Goal: Information Seeking & Learning: Learn about a topic

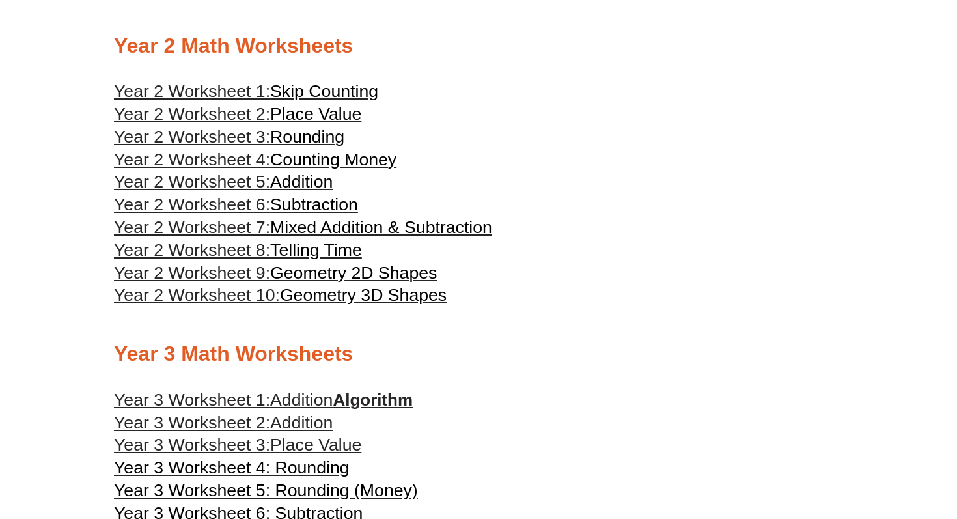
scroll to position [1015, 0]
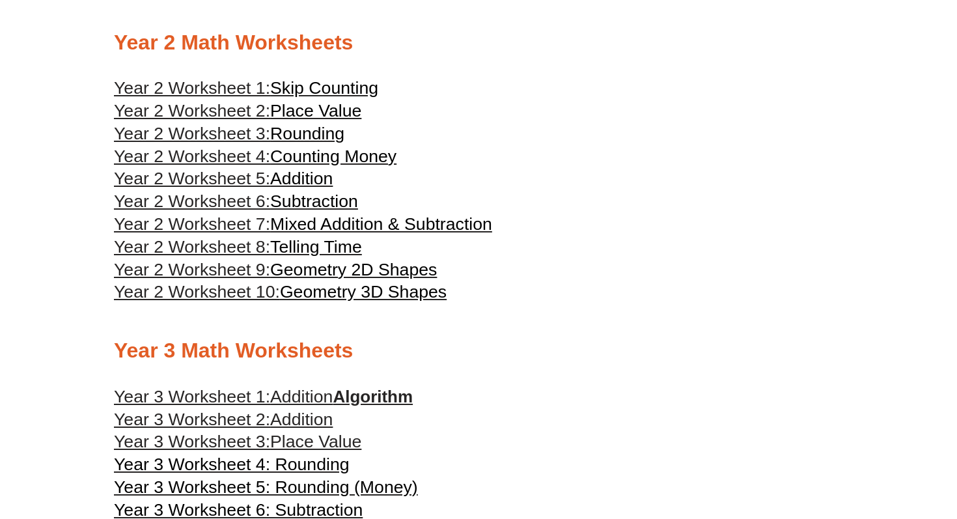
click at [353, 256] on span "Telling Time" at bounding box center [316, 247] width 92 height 20
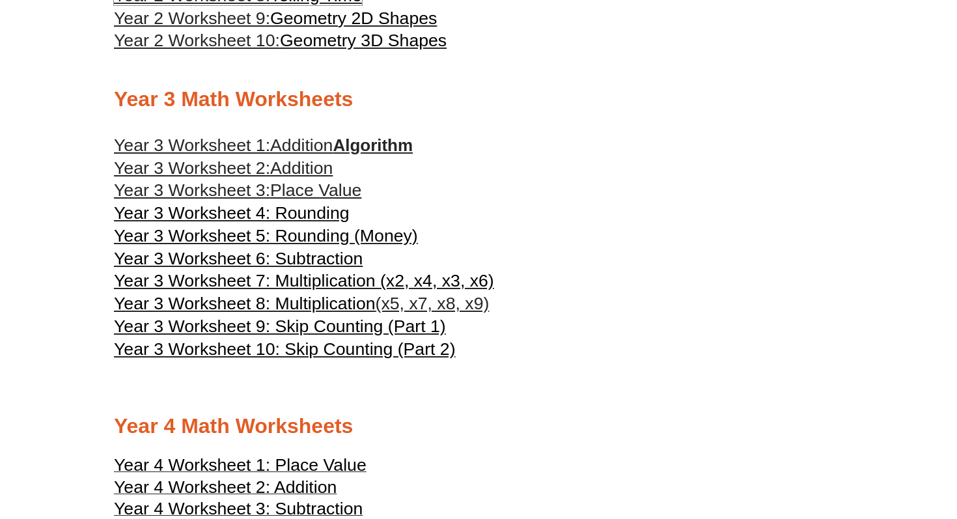
scroll to position [1276, 0]
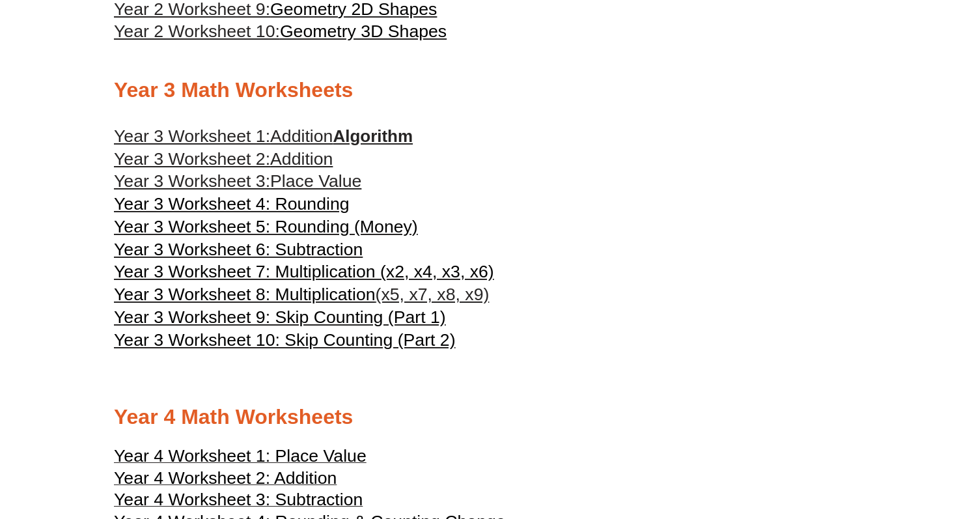
click at [349, 281] on span "Year 3 Worksheet 7: Multiplication (x2, x4, x3, x6)" at bounding box center [304, 272] width 380 height 20
click at [307, 236] on span "Year 3 Worksheet 5: Rounding (Money)" at bounding box center [266, 227] width 304 height 20
click at [318, 146] on span "Addition" at bounding box center [301, 136] width 62 height 20
click at [342, 41] on span "Geometry 3D Shapes" at bounding box center [363, 31] width 167 height 20
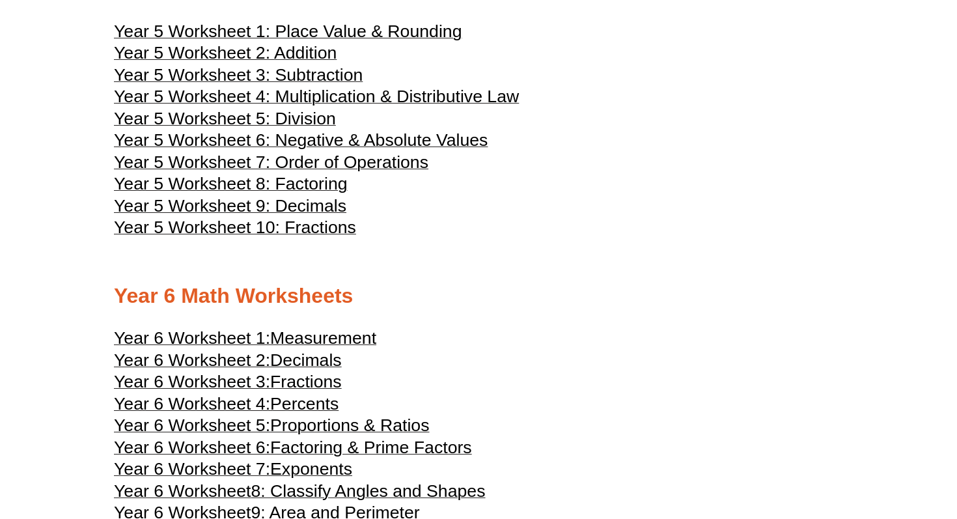
scroll to position [2005, 0]
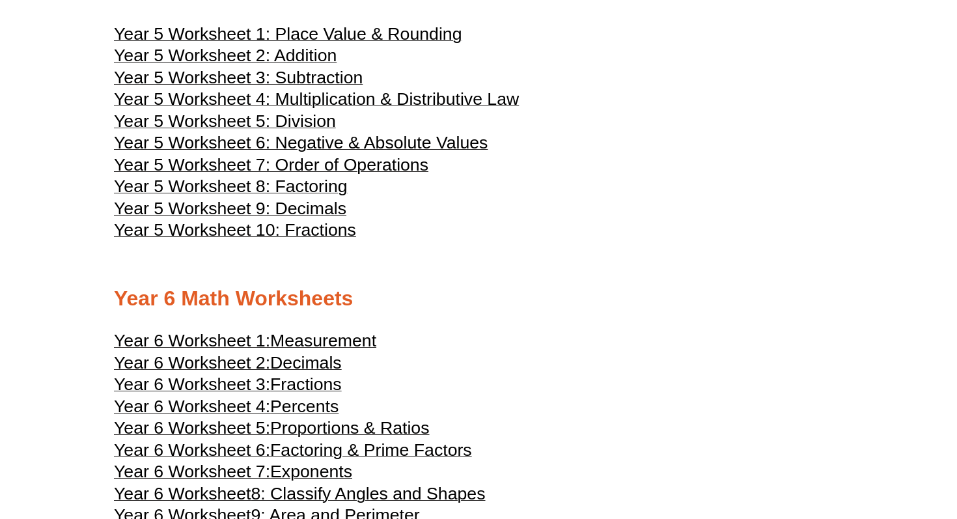
click at [364, 174] on span "Year 5 Worksheet 7: Order of Operations" at bounding box center [271, 165] width 314 height 20
click at [329, 240] on span "Year 5 Worksheet 10: Fractions" at bounding box center [235, 230] width 242 height 20
click at [305, 394] on span "Fractions" at bounding box center [306, 384] width 72 height 20
click at [345, 437] on span "Proportions & Ratios" at bounding box center [349, 428] width 159 height 20
click at [420, 460] on span "Factoring & Prime Factors" at bounding box center [371, 450] width 202 height 20
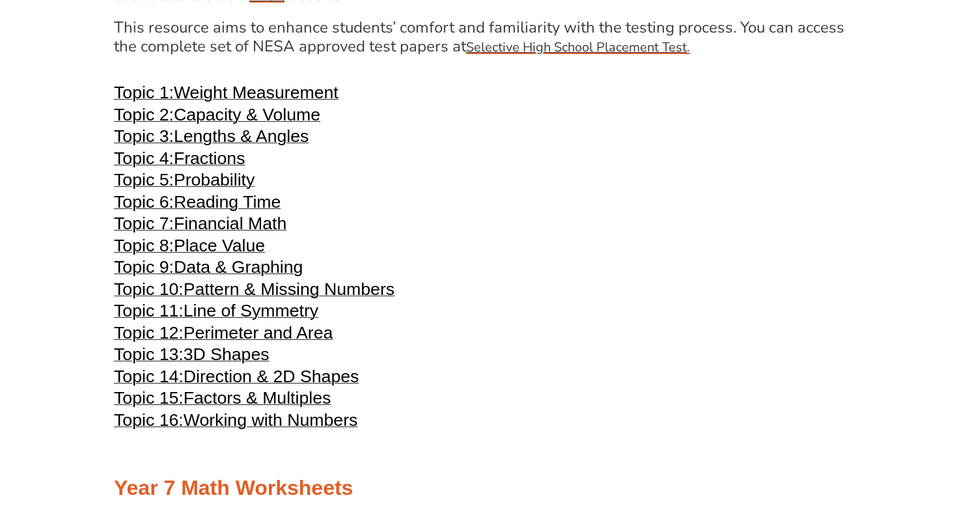
scroll to position [2708, 0]
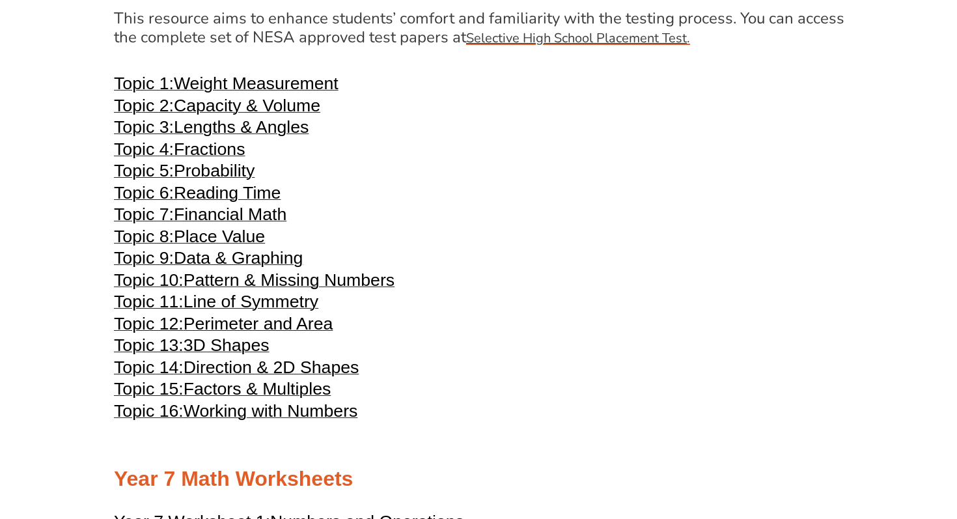
click at [215, 159] on span "Fractions" at bounding box center [210, 149] width 72 height 20
click at [497, 47] on u "Selective High School Placement Test" at bounding box center [576, 38] width 221 height 18
click at [200, 180] on span "Probability" at bounding box center [214, 171] width 81 height 20
click at [231, 202] on span "Reading Time" at bounding box center [227, 193] width 107 height 20
click at [292, 398] on span "Factors & Multiples" at bounding box center [258, 389] width 148 height 20
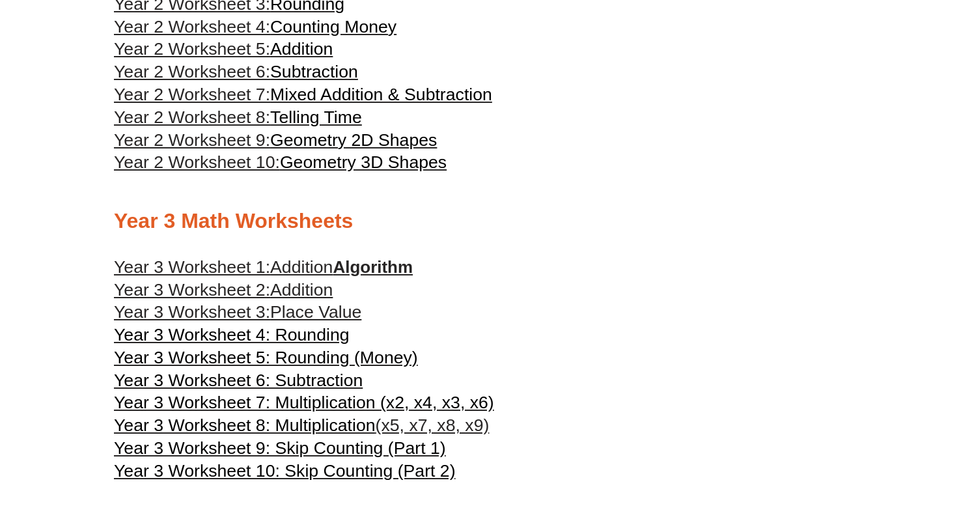
scroll to position [1146, 0]
click at [345, 103] on span "Mixed Addition & Subtraction" at bounding box center [381, 94] width 222 height 20
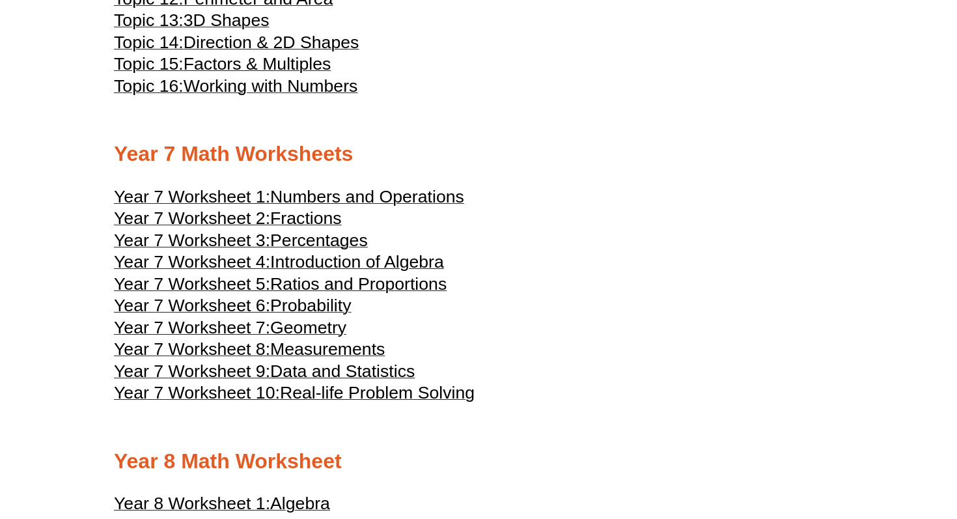
scroll to position [3046, 0]
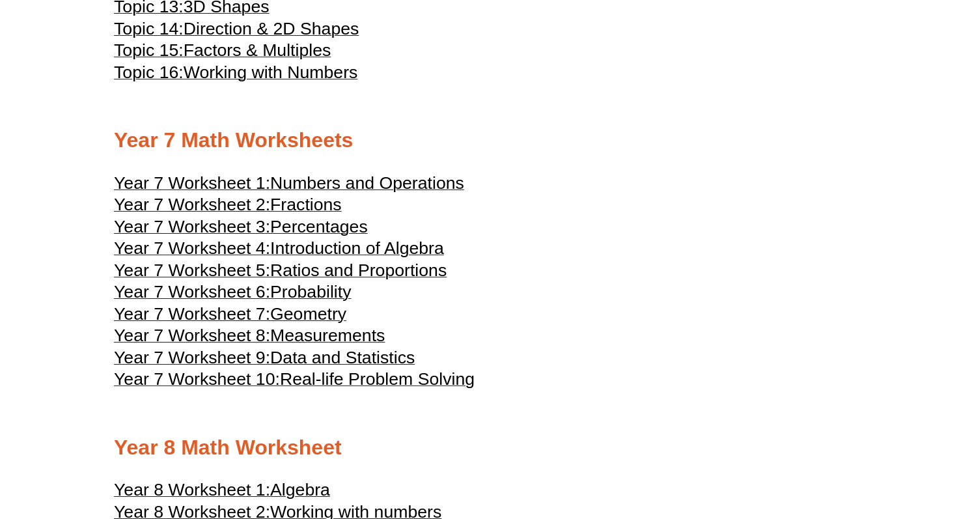
click at [316, 214] on span "Fractions" at bounding box center [306, 205] width 72 height 20
click at [317, 236] on span "Percentages" at bounding box center [319, 227] width 98 height 20
click at [336, 258] on span "Introduction of Algebra" at bounding box center [357, 248] width 174 height 20
click at [361, 280] on span "Ratios and Proportions" at bounding box center [358, 270] width 176 height 20
click at [390, 389] on span "Real-life Problem Solving" at bounding box center [377, 379] width 195 height 20
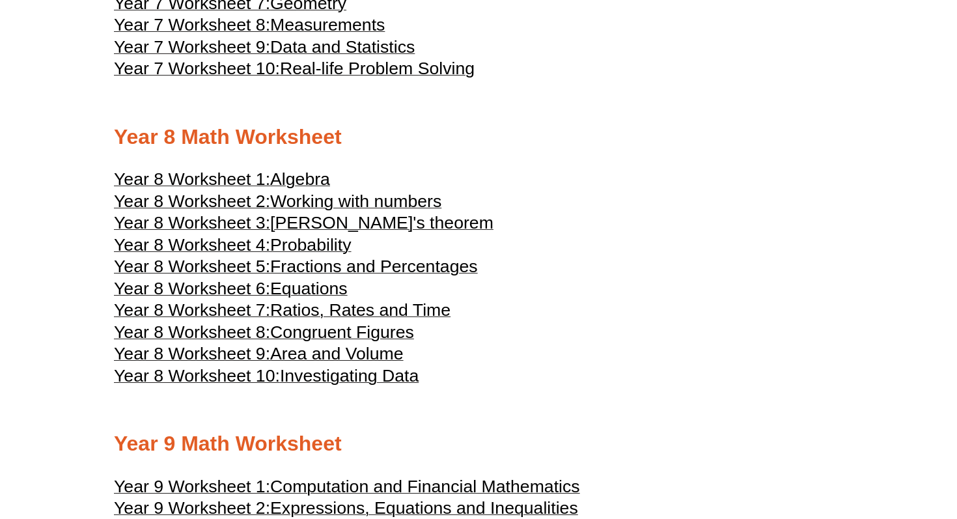
scroll to position [3359, 0]
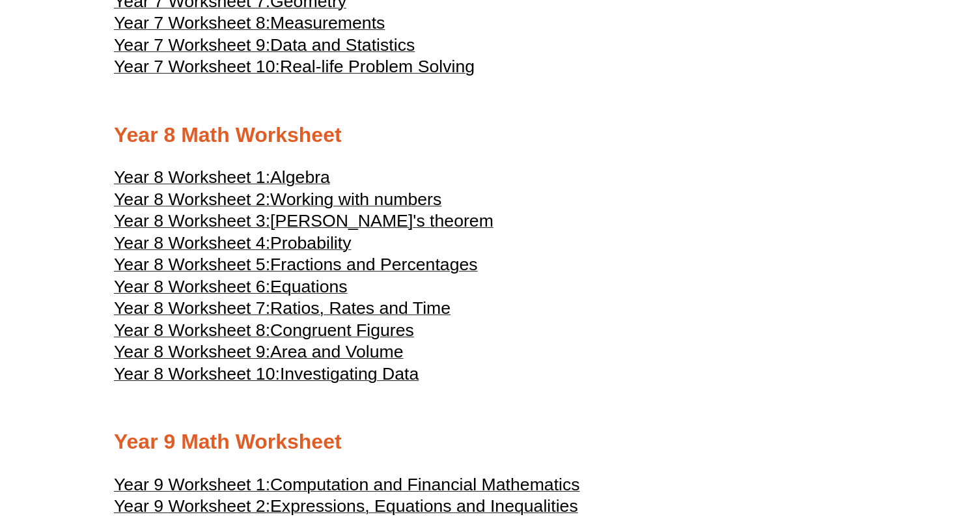
click at [353, 318] on span "Ratios, Rates and Time" at bounding box center [360, 308] width 180 height 20
